Goal: Information Seeking & Learning: Learn about a topic

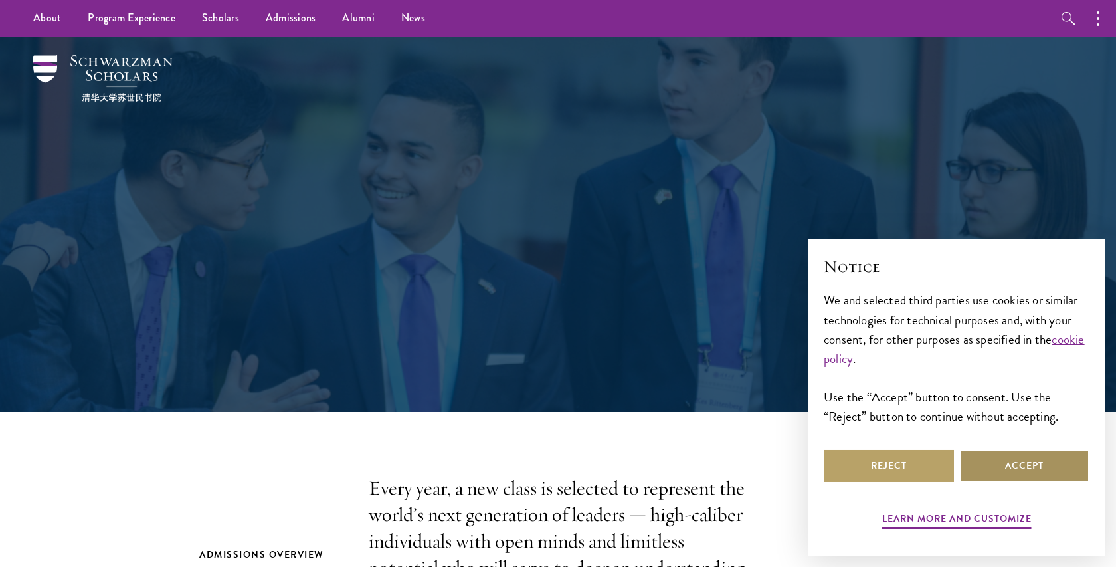
click at [1013, 467] on button "Accept" at bounding box center [1024, 466] width 130 height 32
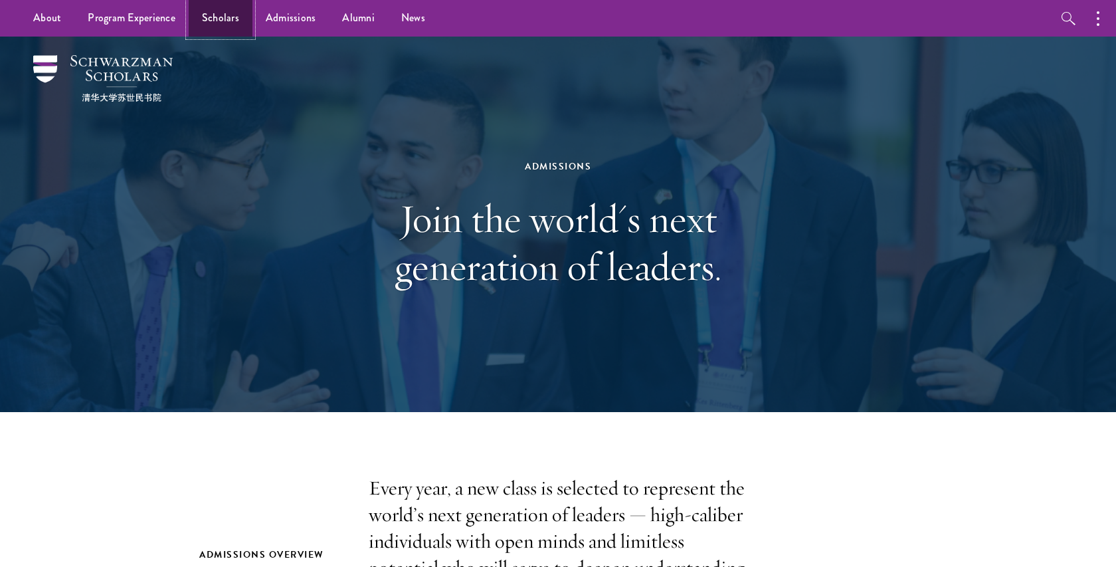
click at [218, 23] on link "Scholars" at bounding box center [221, 18] width 64 height 37
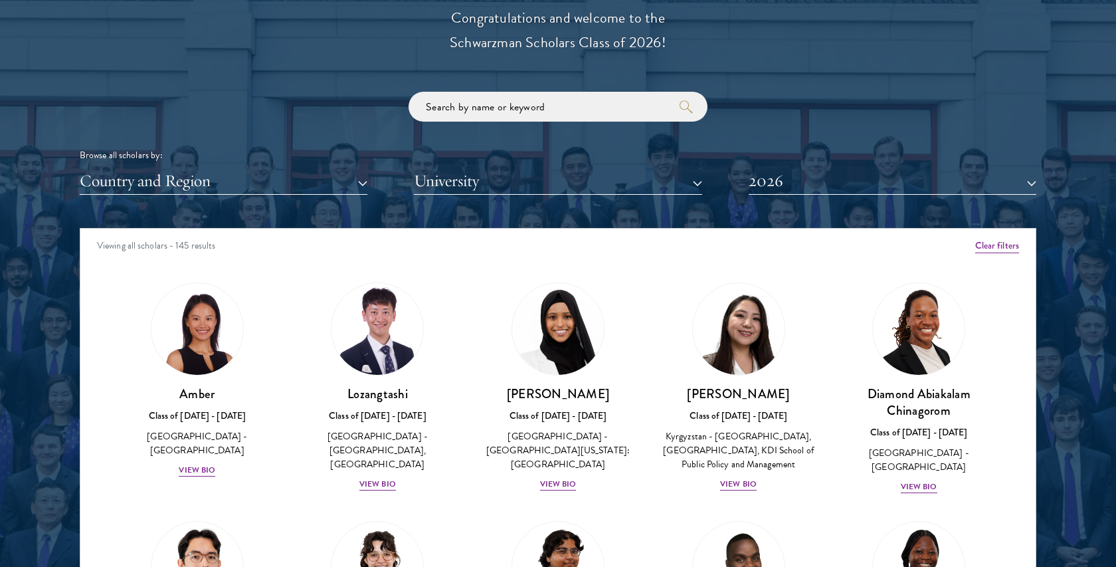
scroll to position [1542, 0]
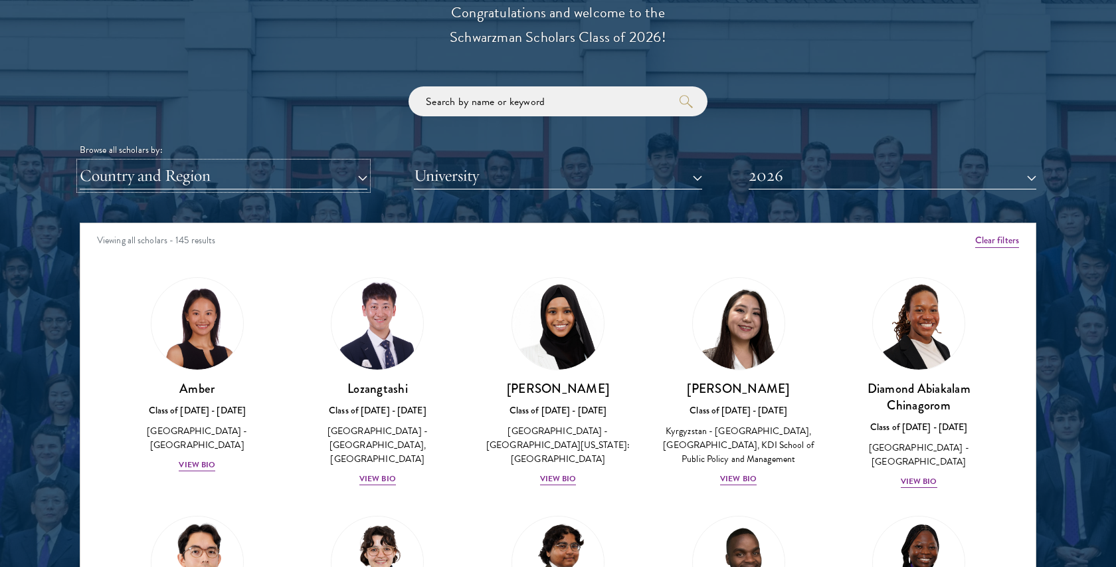
click at [318, 169] on button "Country and Region" at bounding box center [224, 175] width 288 height 27
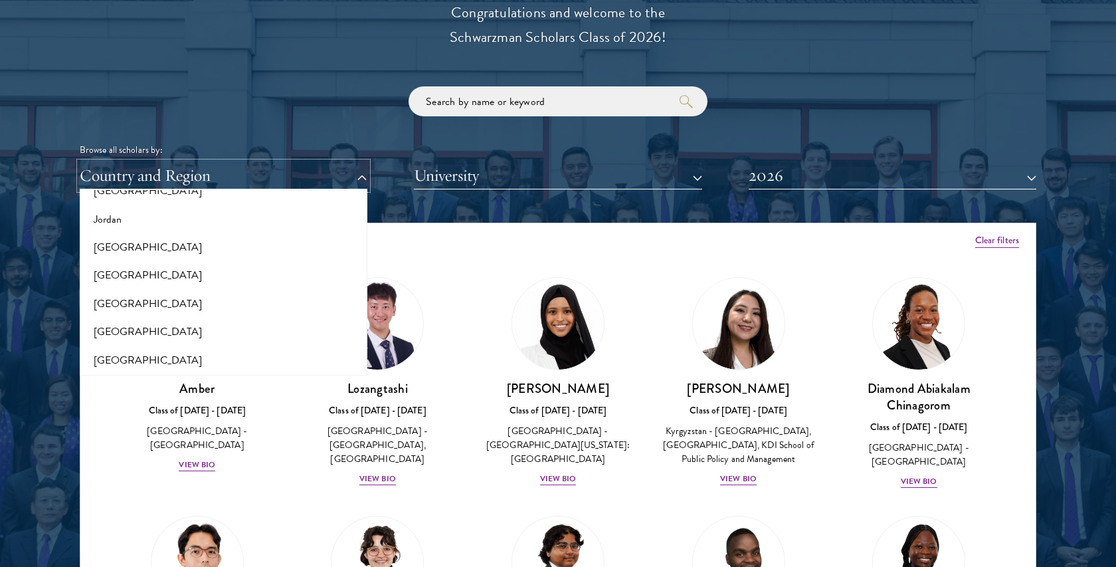
scroll to position [1346, 0]
click at [341, 153] on div "Browse all scholars by:" at bounding box center [558, 150] width 957 height 14
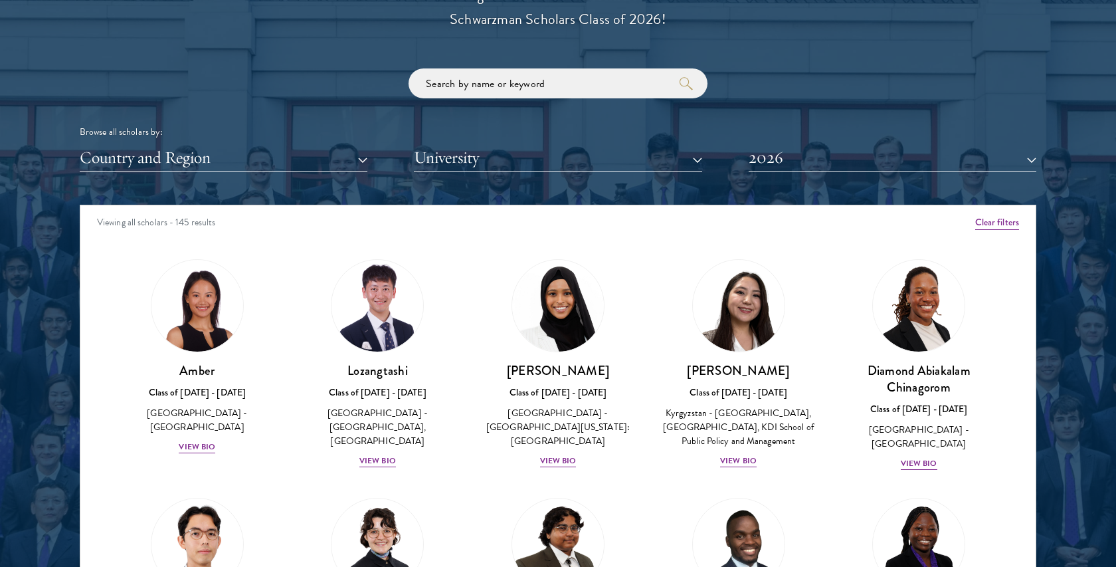
scroll to position [1565, 0]
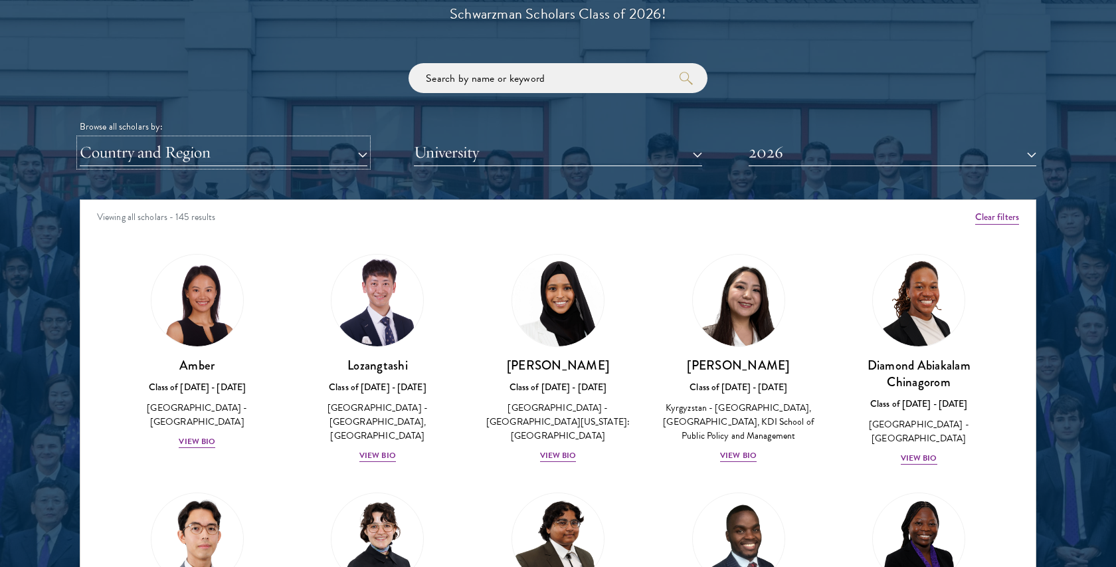
click at [308, 163] on button "Country and Region" at bounding box center [224, 152] width 288 height 27
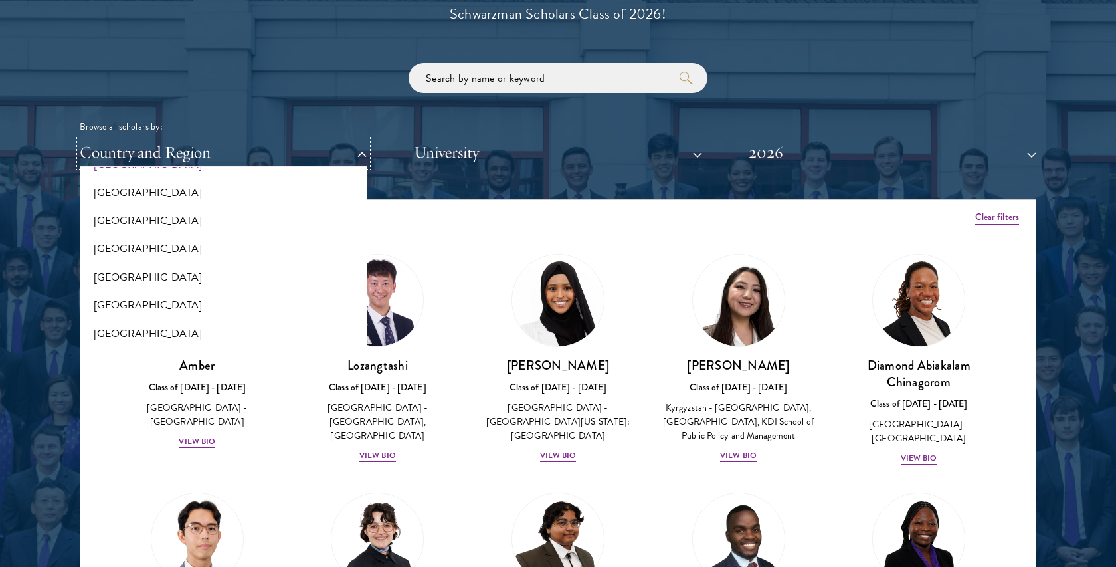
scroll to position [1405, 0]
click at [105, 212] on button "[GEOGRAPHIC_DATA]" at bounding box center [224, 223] width 280 height 28
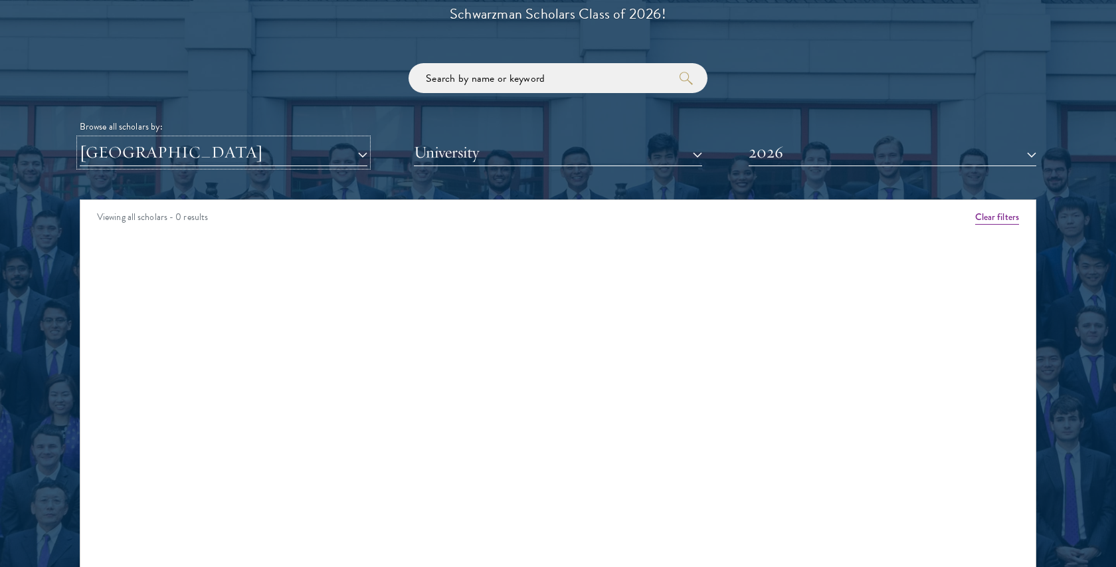
click at [297, 152] on button "[GEOGRAPHIC_DATA]" at bounding box center [224, 152] width 288 height 27
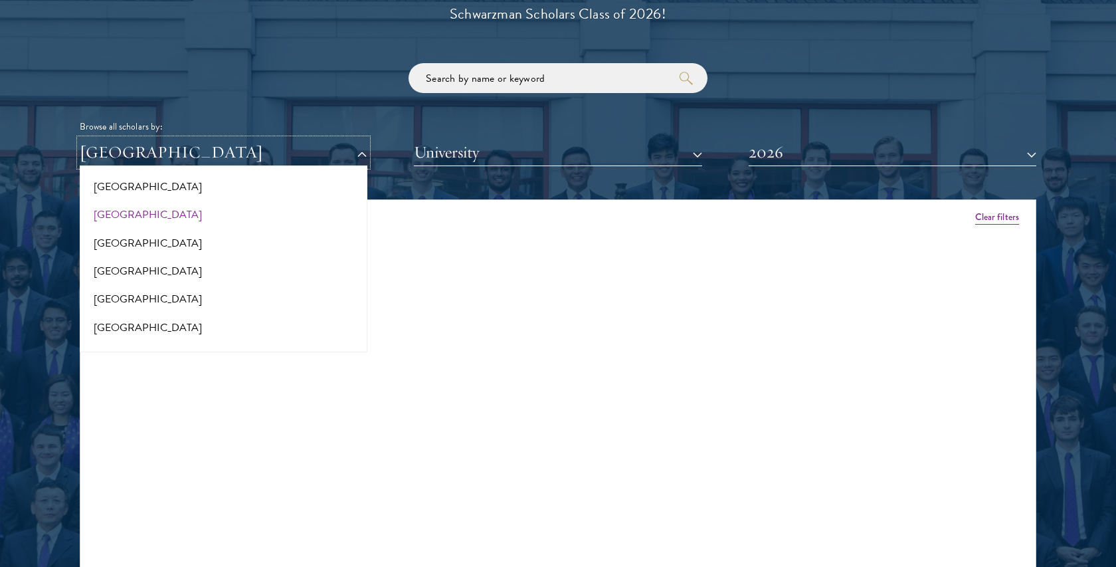
scroll to position [102, 0]
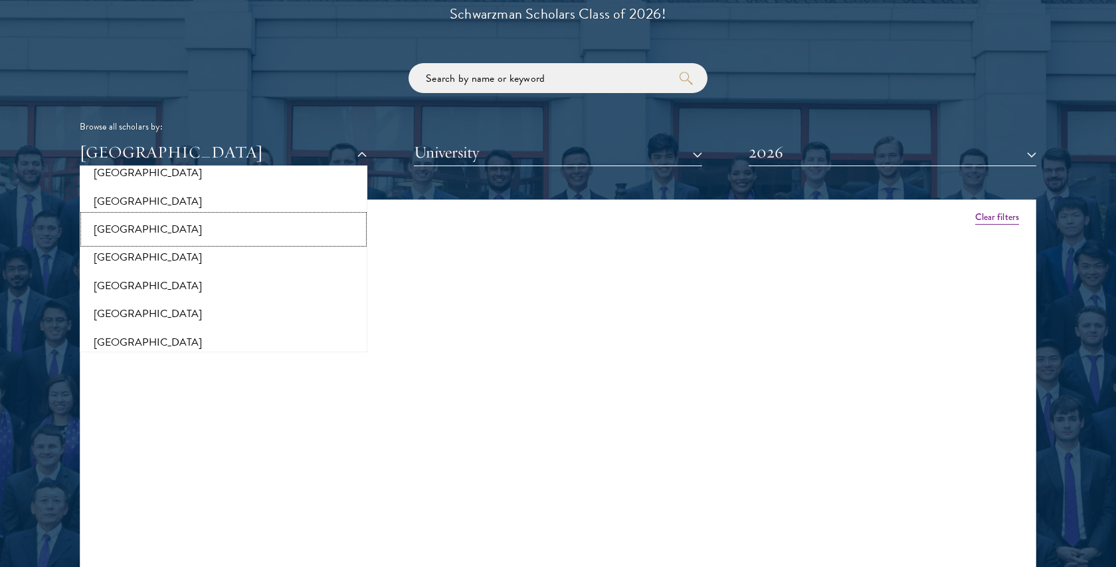
click at [126, 231] on button "[GEOGRAPHIC_DATA]" at bounding box center [224, 229] width 280 height 28
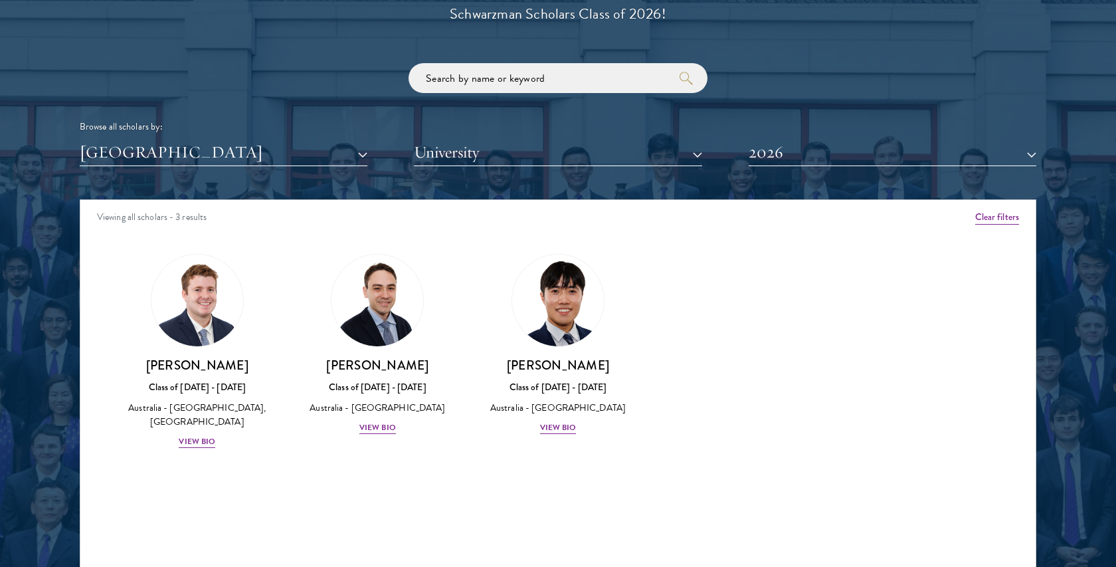
scroll to position [1568, 0]
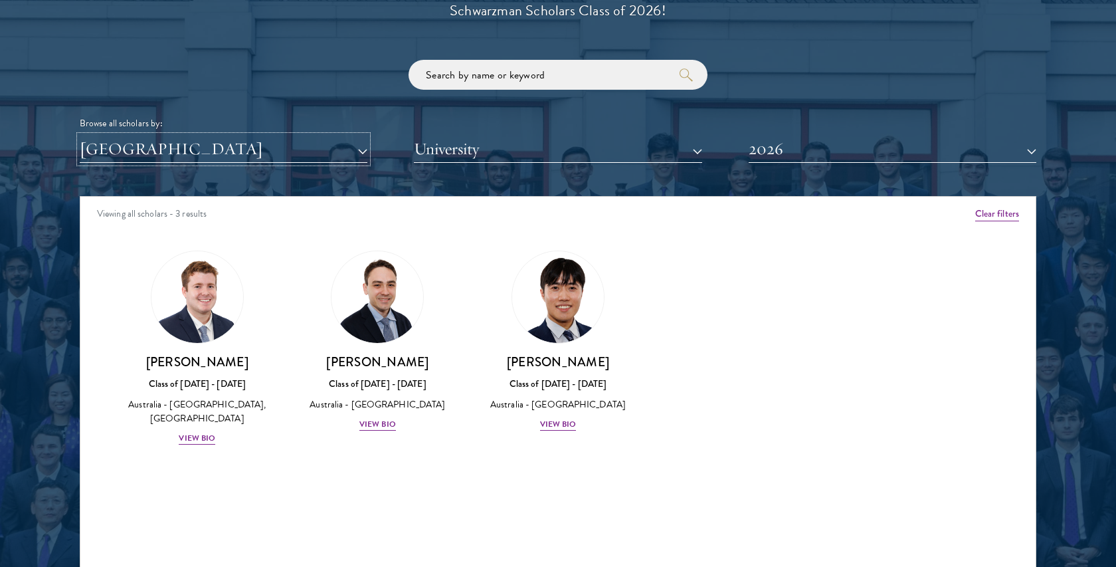
click at [280, 140] on button "[GEOGRAPHIC_DATA]" at bounding box center [224, 149] width 288 height 27
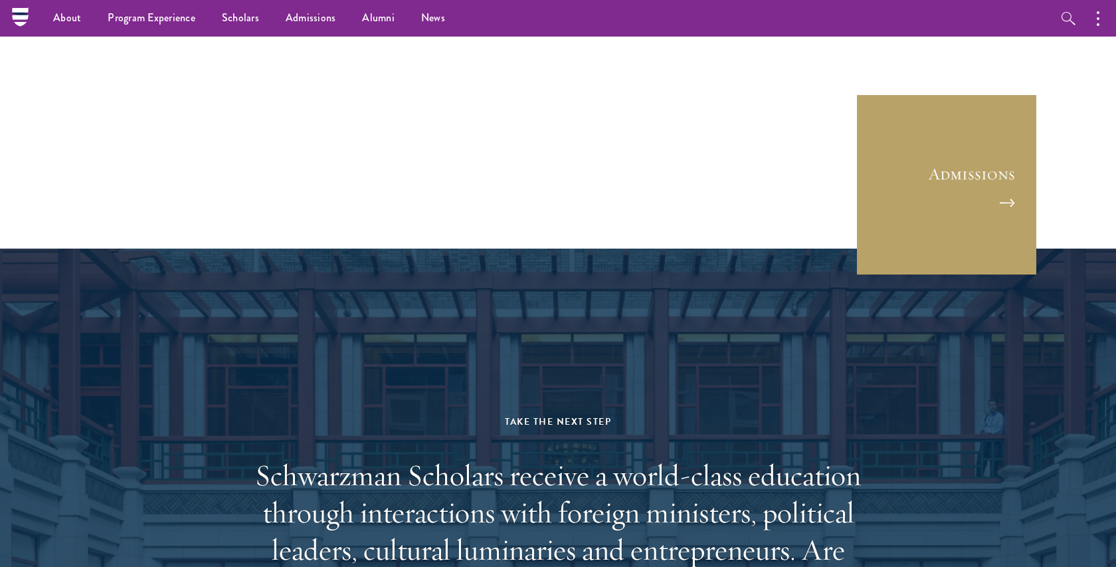
scroll to position [3625, 0]
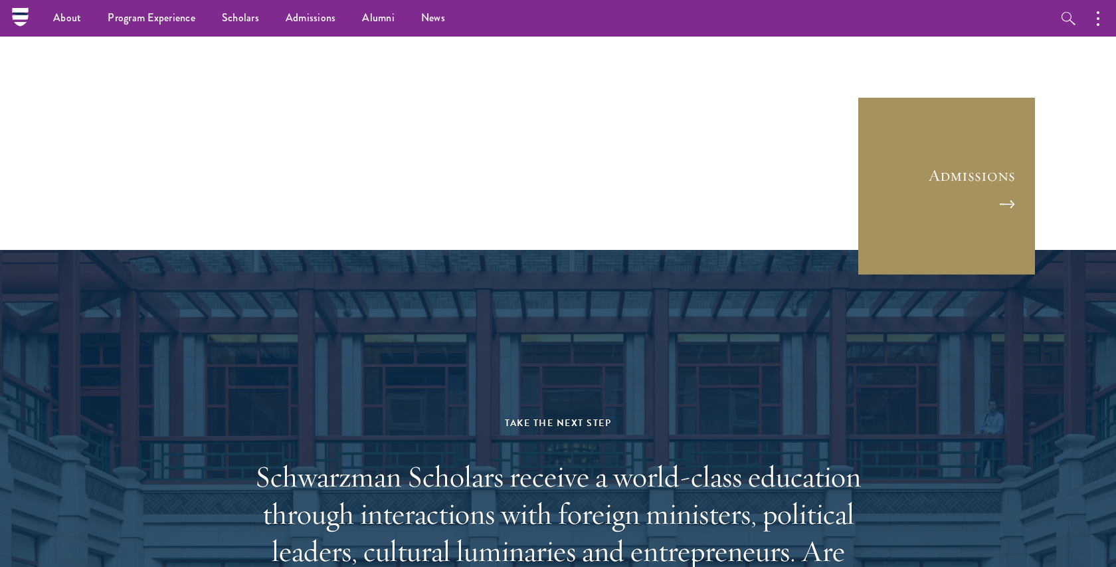
click at [1004, 201] on link "Admissions" at bounding box center [946, 185] width 179 height 179
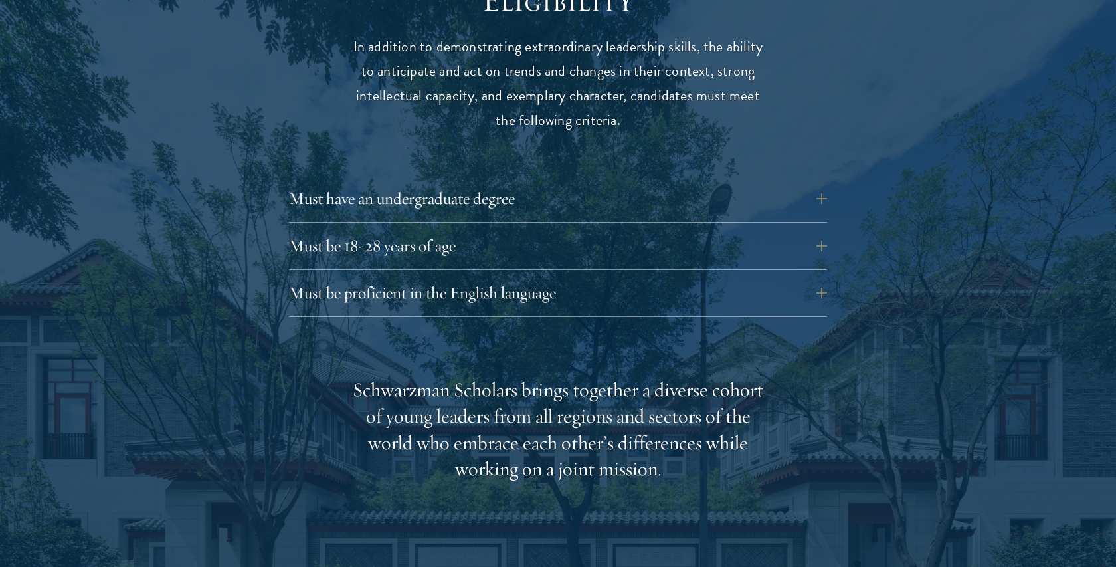
scroll to position [1893, 0]
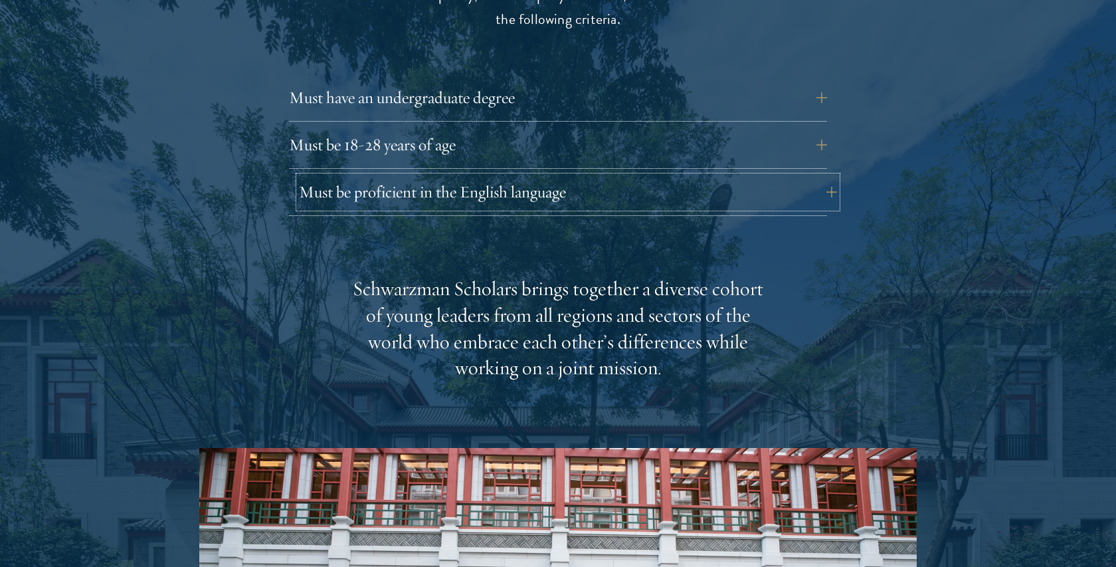
click at [516, 176] on button "Must be proficient in the English language" at bounding box center [568, 192] width 538 height 32
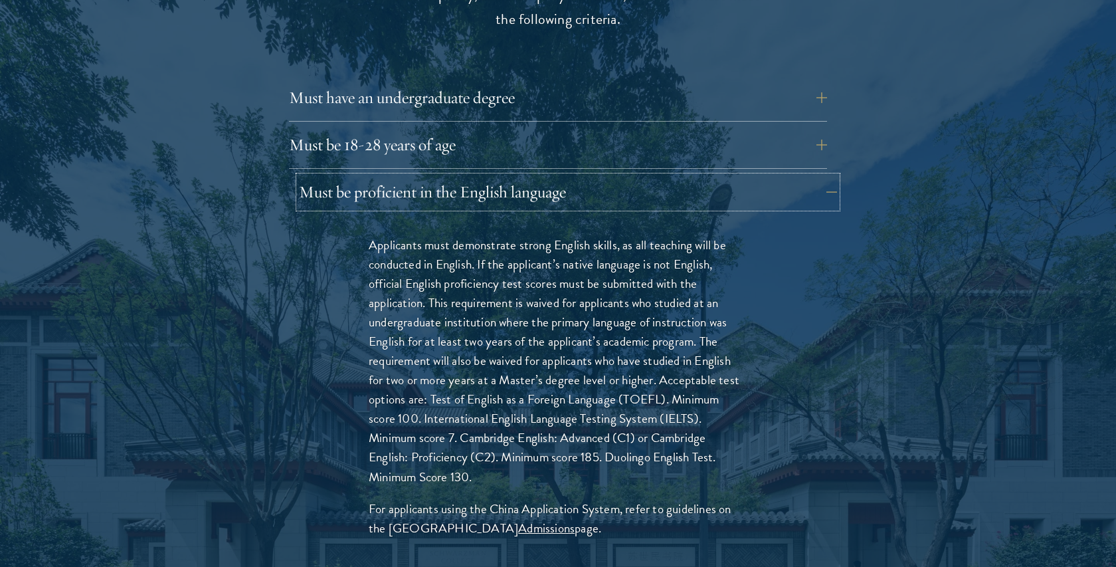
click at [516, 176] on button "Must be proficient in the English language" at bounding box center [568, 192] width 538 height 32
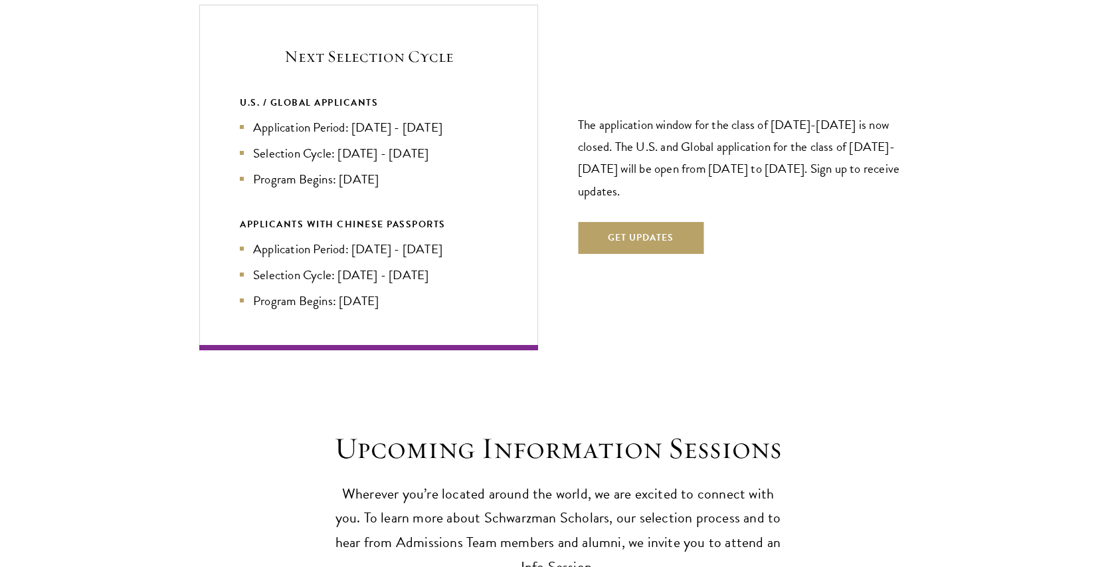
scroll to position [2880, 0]
